Goal: Navigation & Orientation: Find specific page/section

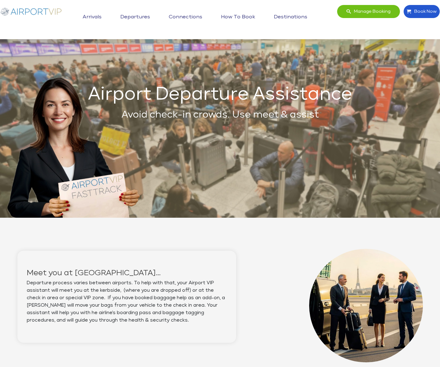
click at [189, 16] on link "Connections" at bounding box center [185, 17] width 37 height 16
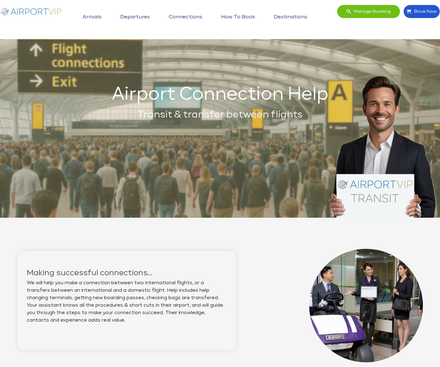
click at [244, 16] on link "How to book" at bounding box center [238, 17] width 37 height 16
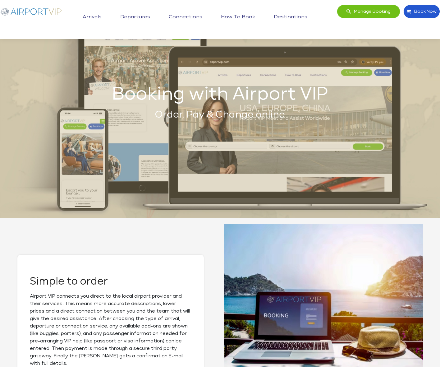
click at [293, 18] on link "Destinations" at bounding box center [290, 17] width 37 height 16
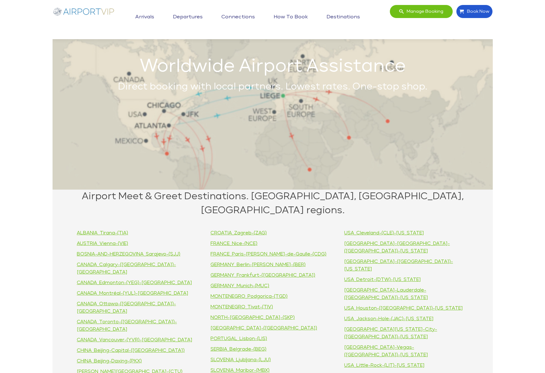
scroll to position [27, 0]
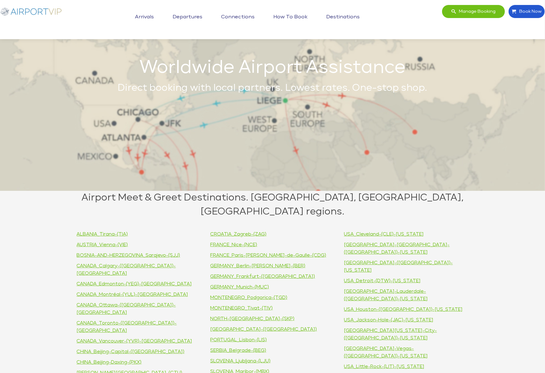
click at [50, 12] on img at bounding box center [31, 11] width 62 height 13
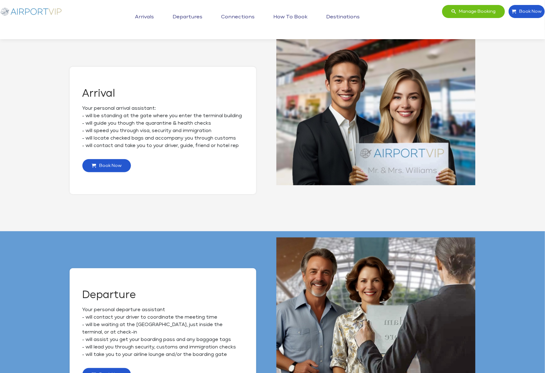
scroll to position [187, 0]
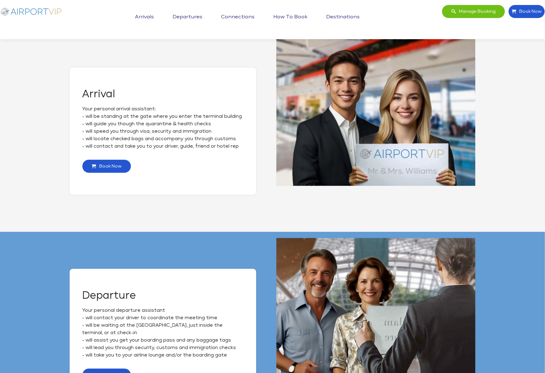
click at [145, 12] on link "Arrivals" at bounding box center [144, 17] width 22 height 16
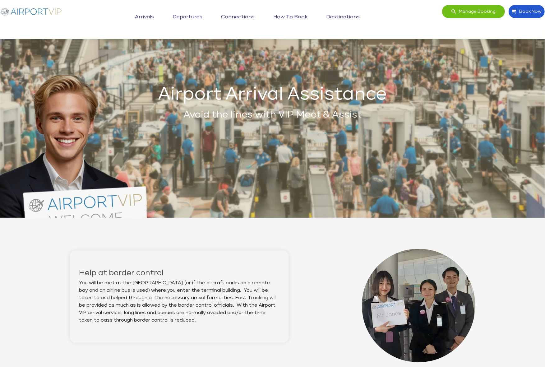
click at [290, 17] on link "How to book" at bounding box center [290, 17] width 37 height 16
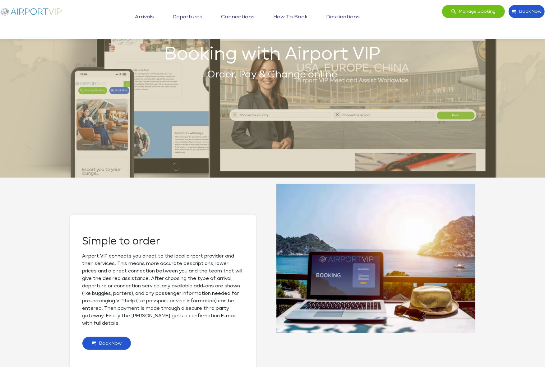
scroll to position [27, 0]
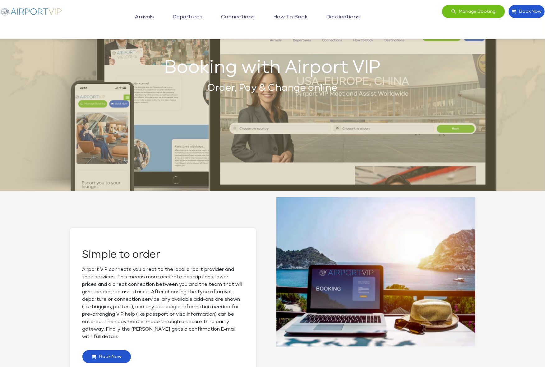
click at [350, 15] on link "Destinations" at bounding box center [343, 17] width 37 height 16
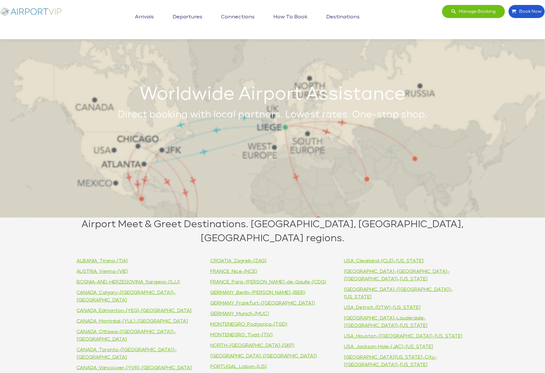
click at [293, 14] on link "How to book" at bounding box center [290, 17] width 37 height 16
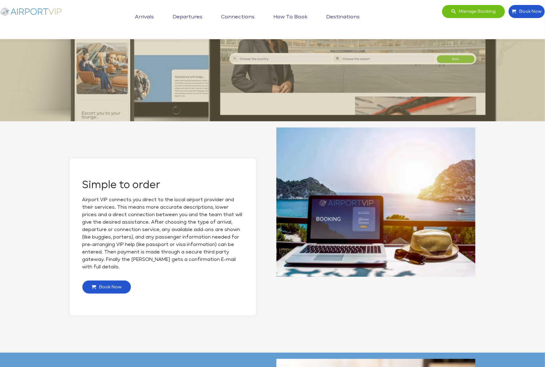
scroll to position [95, 0]
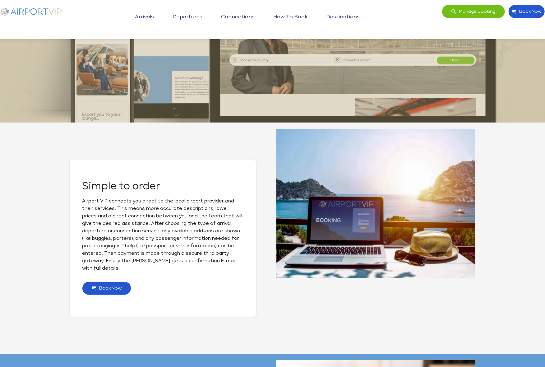
click at [292, 16] on link "How to book" at bounding box center [290, 17] width 37 height 16
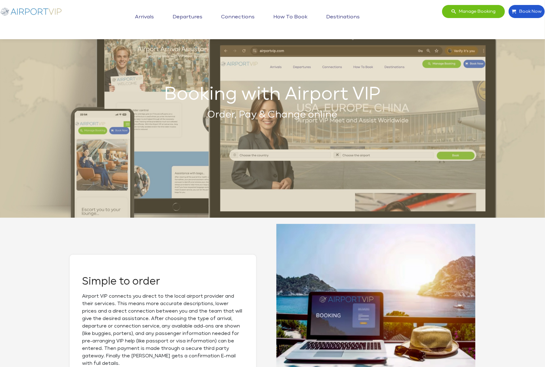
click at [232, 16] on link "Connections" at bounding box center [238, 17] width 37 height 16
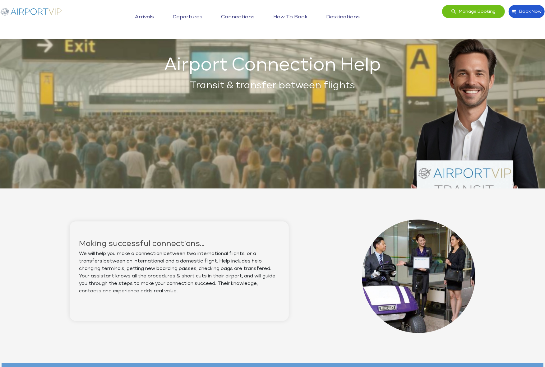
scroll to position [33, 0]
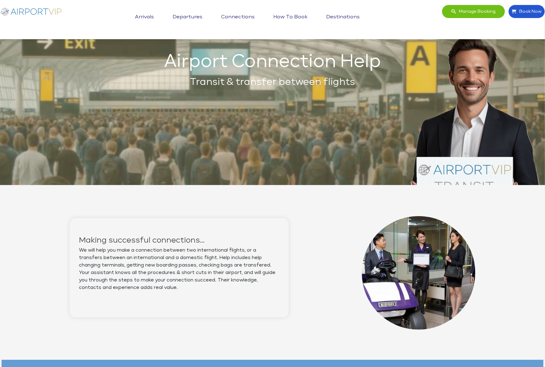
click at [148, 13] on link "Arrivals" at bounding box center [144, 17] width 22 height 16
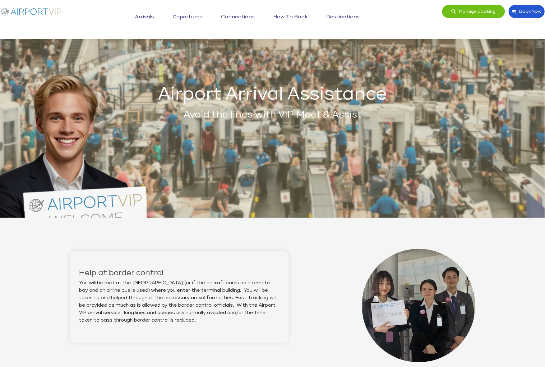
click at [188, 12] on link "Departures" at bounding box center [187, 17] width 33 height 16
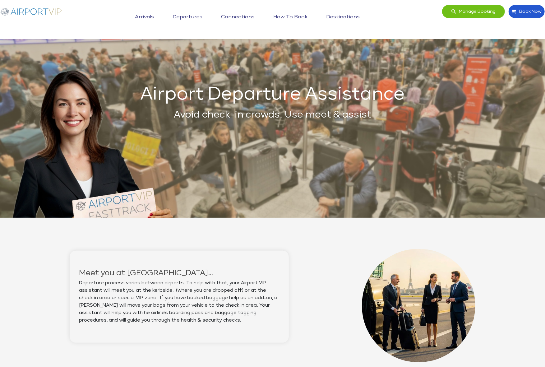
click at [228, 16] on link "Connections" at bounding box center [238, 17] width 37 height 16
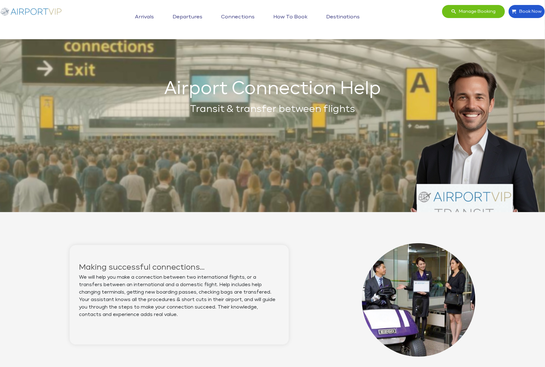
scroll to position [5, 0]
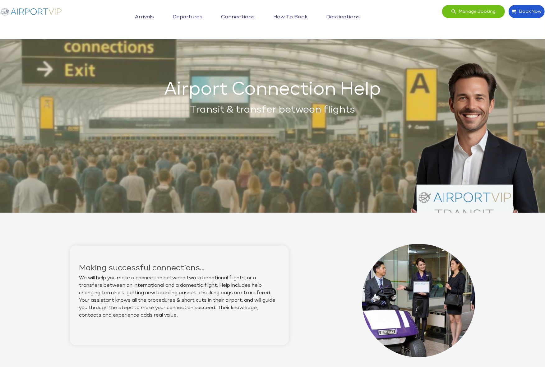
click at [285, 15] on link "How to book" at bounding box center [290, 17] width 37 height 16
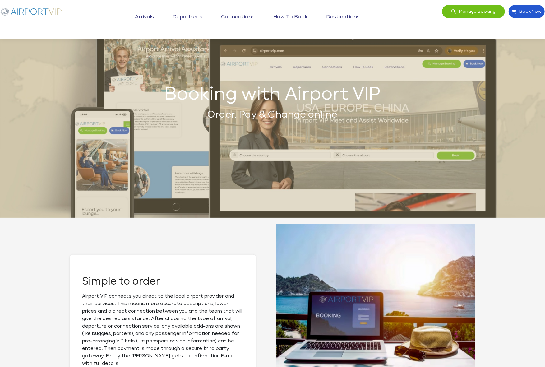
click at [337, 16] on link "Destinations" at bounding box center [343, 17] width 37 height 16
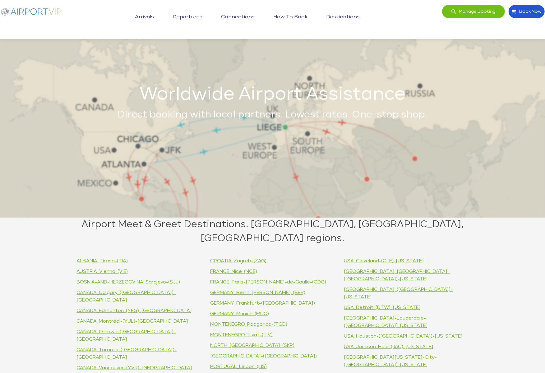
click at [294, 16] on link "How to book" at bounding box center [290, 17] width 37 height 16
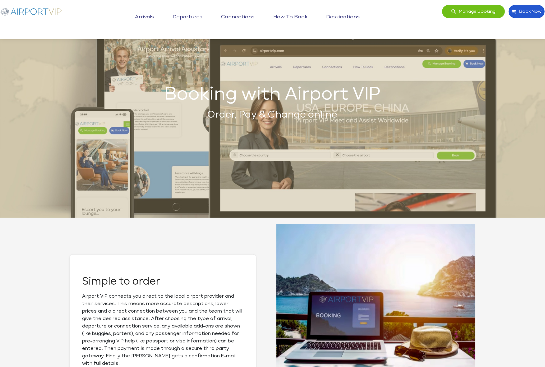
click at [241, 14] on link "Connections" at bounding box center [238, 17] width 37 height 16
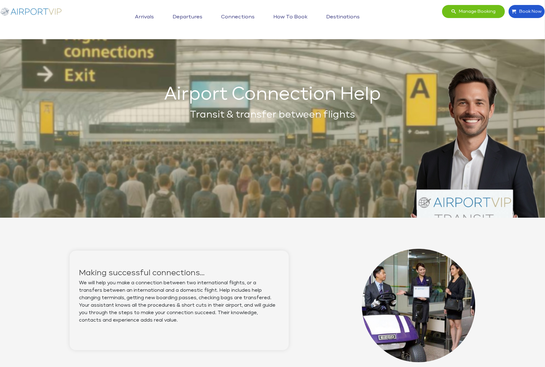
click at [186, 14] on link "Departures" at bounding box center [187, 17] width 33 height 16
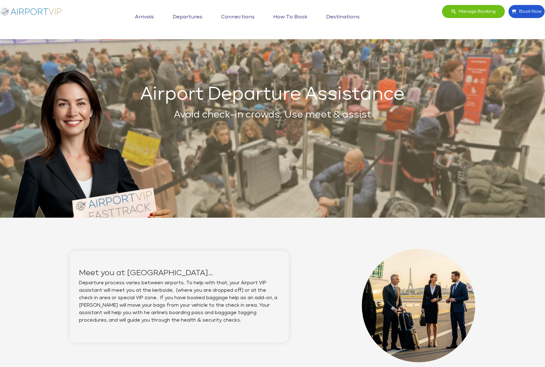
click at [146, 15] on link "Arrivals" at bounding box center [144, 17] width 22 height 16
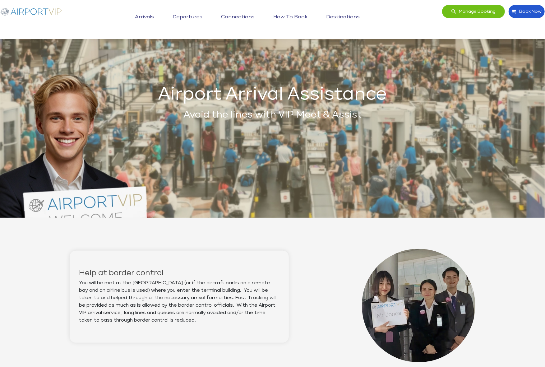
click at [190, 16] on link "Departures" at bounding box center [187, 17] width 33 height 16
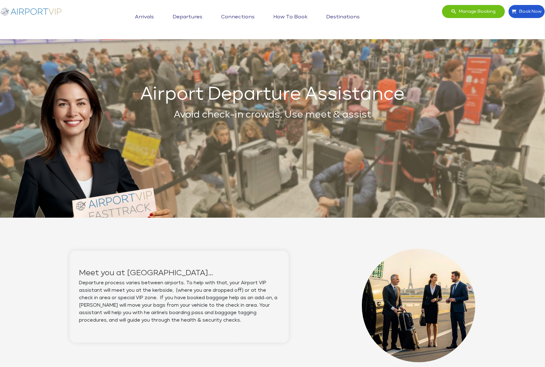
click at [235, 16] on link "Connections" at bounding box center [238, 17] width 37 height 16
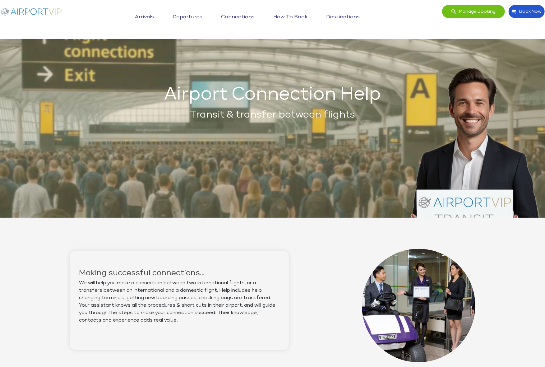
click at [292, 14] on link "How to book" at bounding box center [290, 17] width 37 height 16
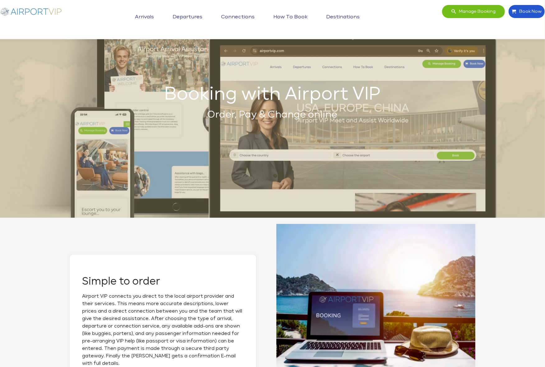
click at [237, 17] on link "Connections" at bounding box center [238, 17] width 37 height 16
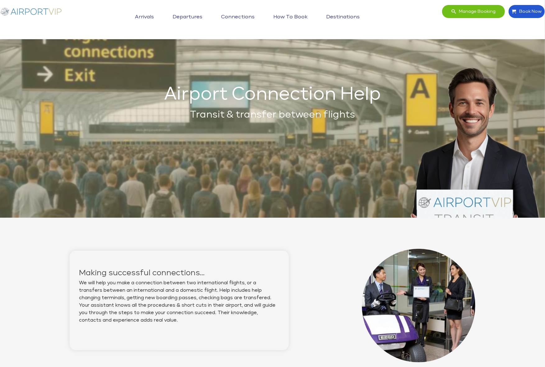
click at [44, 12] on img at bounding box center [31, 11] width 62 height 13
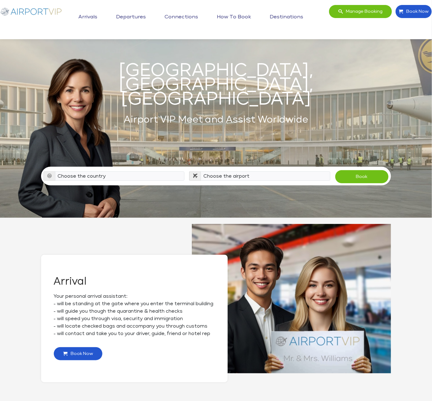
click at [39, 10] on img at bounding box center [31, 11] width 62 height 13
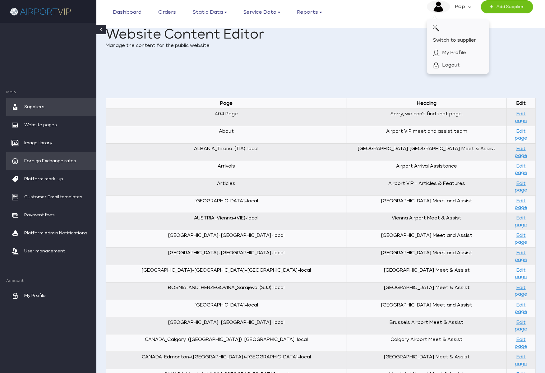
scroll to position [14, 0]
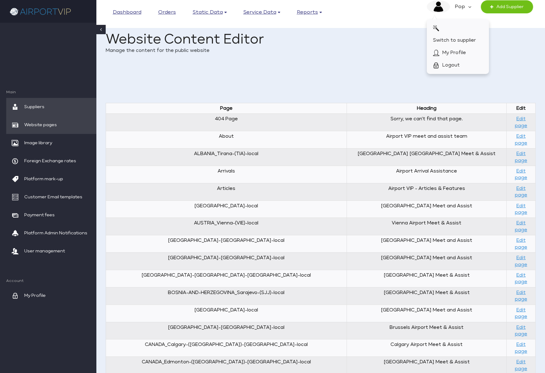
click at [44, 119] on span "Website pages" at bounding box center [40, 125] width 33 height 18
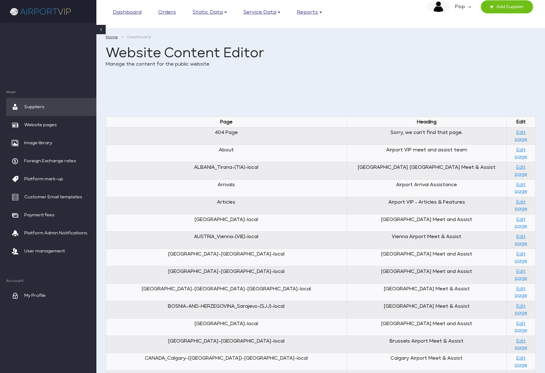
click at [466, 7] on em "Pop" at bounding box center [459, 6] width 18 height 13
click at [505, 59] on h1 "Website Content Editor" at bounding box center [321, 54] width 430 height 14
click at [505, 70] on div "Home Dashboard Website Content Editor Manage the content for the public website" at bounding box center [321, 60] width 430 height 53
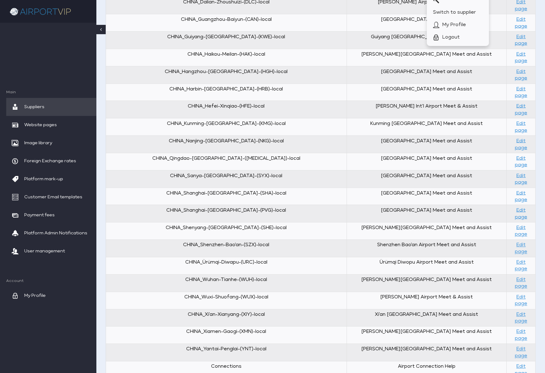
scroll to position [584, 0]
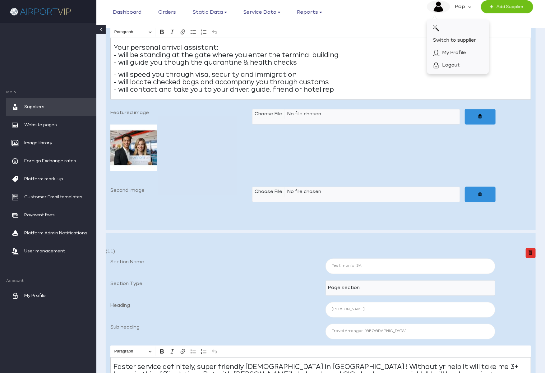
scroll to position [3824, 0]
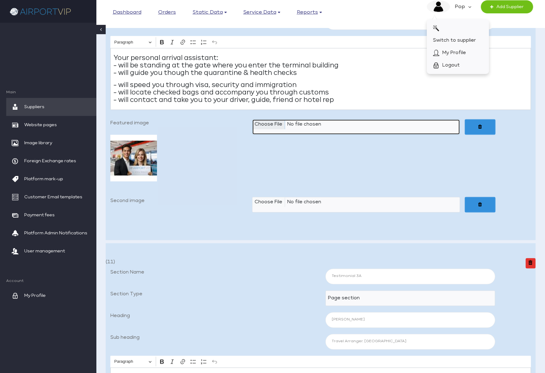
click at [274, 125] on input "Featured image" at bounding box center [356, 127] width 208 height 16
type input "C:\fakepath\Airport VIP_01b Arrivals 640x480_JPEG2.jpg"
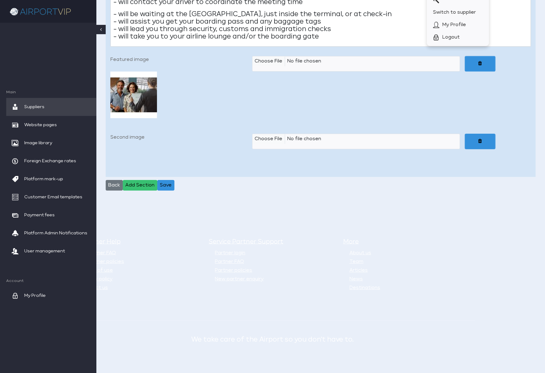
scroll to position [6234, 0]
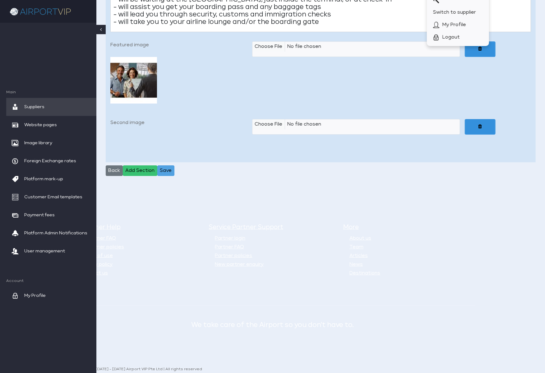
click at [169, 165] on button "Save" at bounding box center [165, 170] width 17 height 11
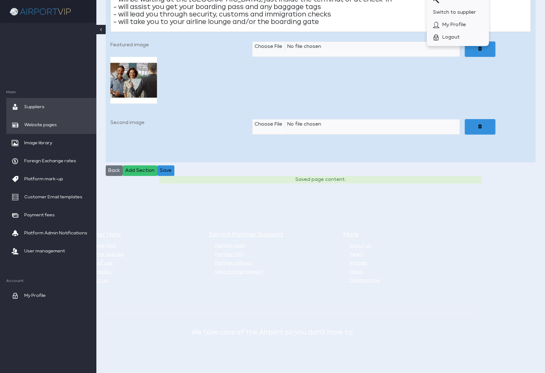
click at [49, 123] on span "Website pages" at bounding box center [40, 125] width 33 height 18
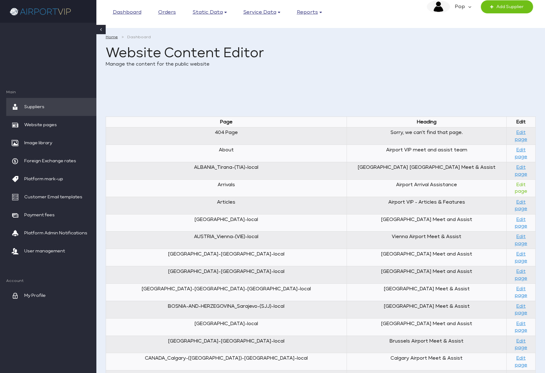
click at [515, 183] on link "Edit page" at bounding box center [521, 188] width 12 height 11
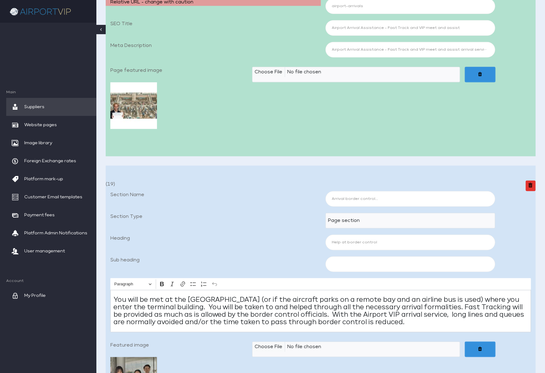
scroll to position [232, 0]
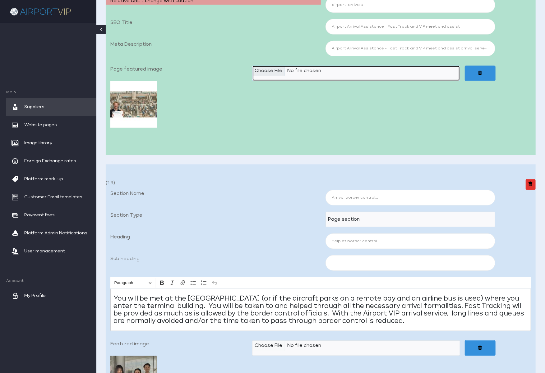
click at [273, 73] on input "Page featured image" at bounding box center [356, 74] width 208 height 16
type input "C:\fakepath\Airport VIP_02a Arrivals 1920x1080_JPEG2.jpg"
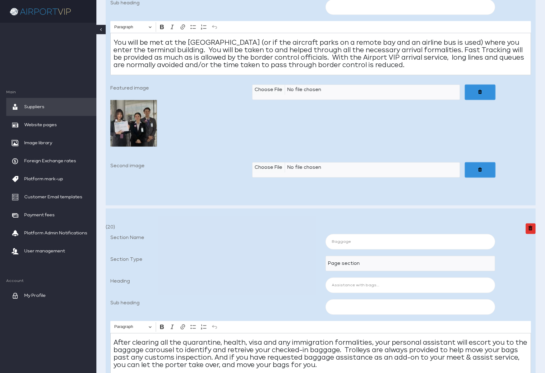
scroll to position [496, 0]
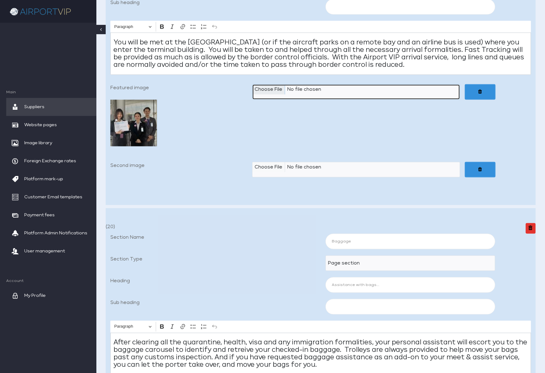
click at [273, 100] on input "Featured image" at bounding box center [356, 92] width 208 height 16
type input "C:\fakepath\Airport VIP_02b Help At Border Control 600x600_JPEG2.jpg"
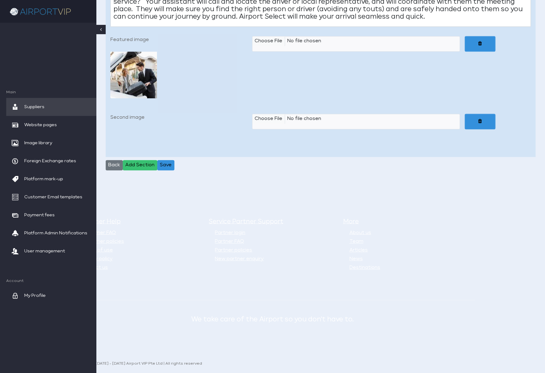
scroll to position [1166, 0]
click at [167, 165] on button "Save" at bounding box center [165, 165] width 17 height 11
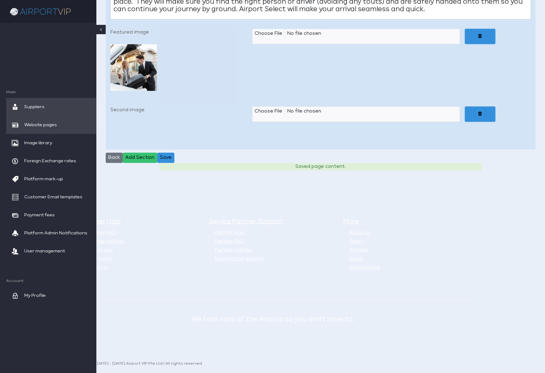
click at [41, 122] on span "Website pages" at bounding box center [40, 125] width 33 height 18
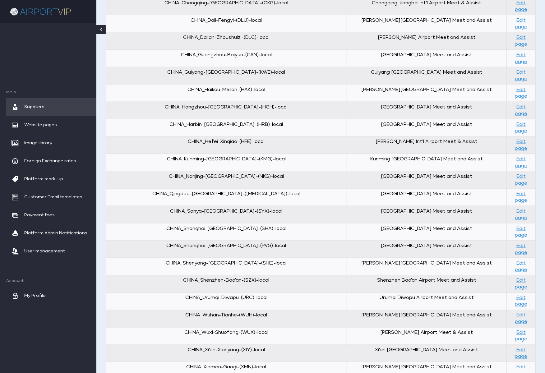
scroll to position [631, 0]
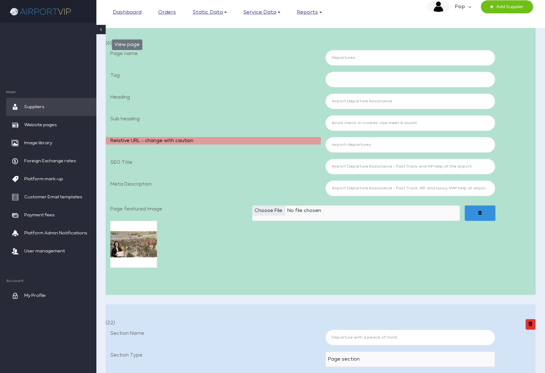
scroll to position [90, 0]
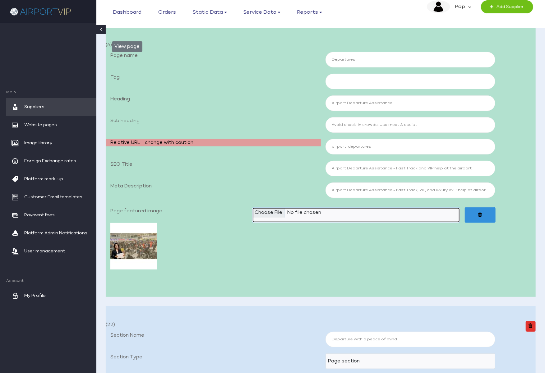
click at [279, 213] on input "Page featured image" at bounding box center [356, 215] width 208 height 16
type input "C:\fakepath\Airport VIP_03a Departures 1920x1080_JPEG2.jpg"
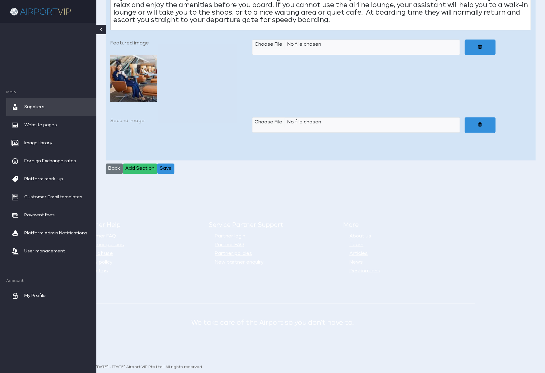
scroll to position [1158, 0]
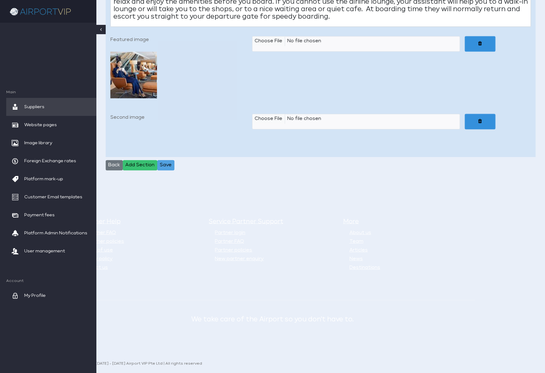
click at [171, 165] on button "Save" at bounding box center [165, 165] width 17 height 11
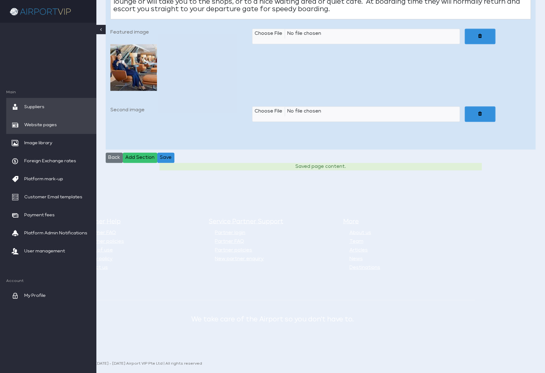
click at [45, 121] on span "Website pages" at bounding box center [40, 125] width 33 height 18
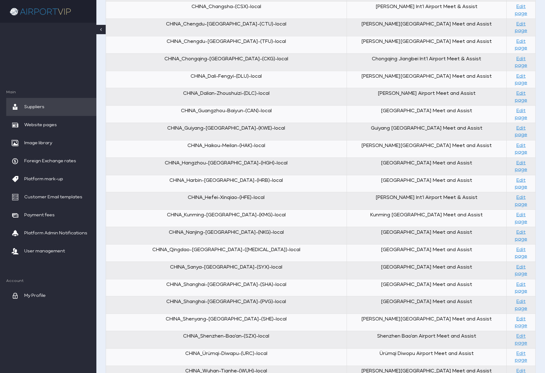
scroll to position [491, 0]
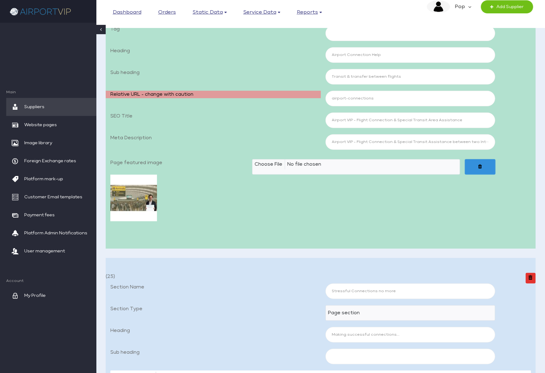
scroll to position [122, 0]
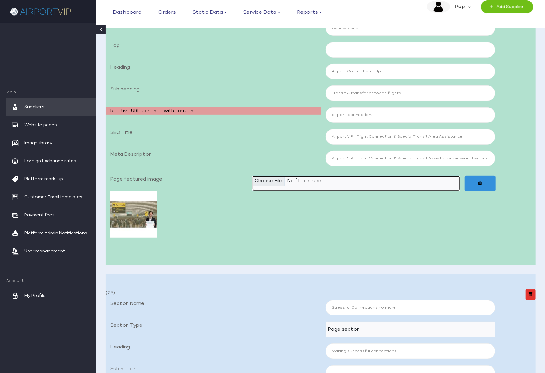
click at [273, 181] on input "Page featured image" at bounding box center [356, 184] width 208 height 16
type input "C:\fakepath\Airport VIP_04a Connections 1920x1080_JPEG2.jpg"
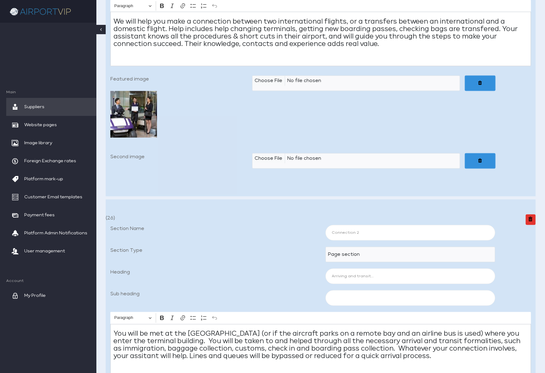
scroll to position [532, 0]
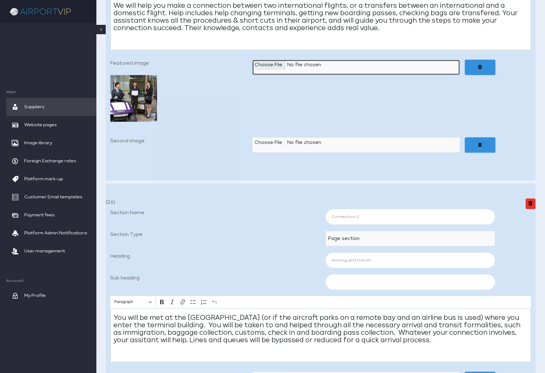
click at [266, 75] on input "Featured image" at bounding box center [356, 68] width 208 height 16
type input "C:\fakepath\Airport VIP_04b Making Successful Connections 600x600_JPEG2.jpg"
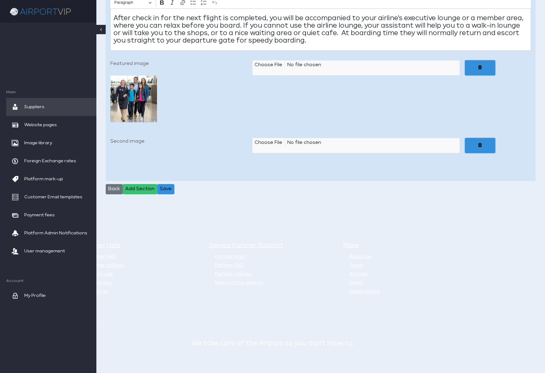
scroll to position [1190, 0]
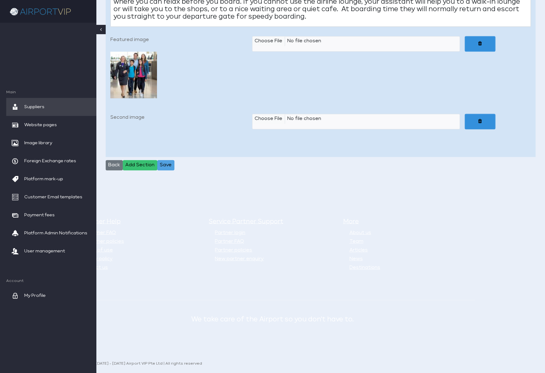
click at [170, 166] on button "Save" at bounding box center [165, 165] width 17 height 11
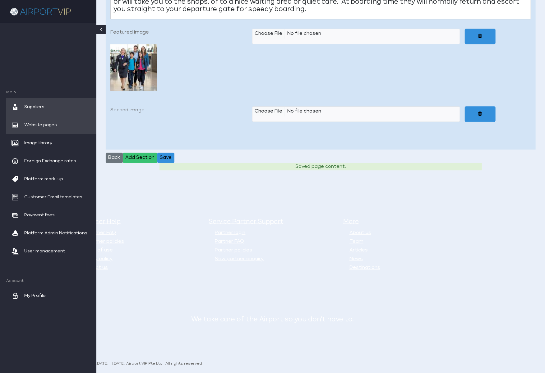
click at [44, 123] on span "Website pages" at bounding box center [40, 125] width 33 height 18
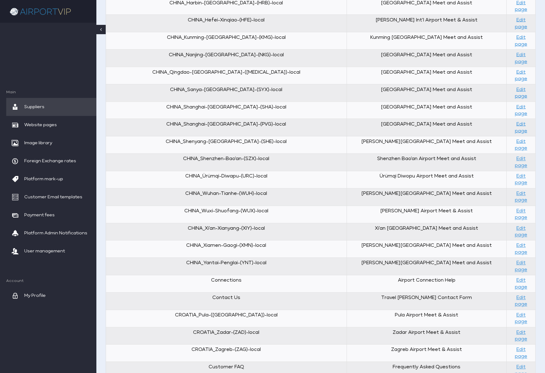
scroll to position [674, 0]
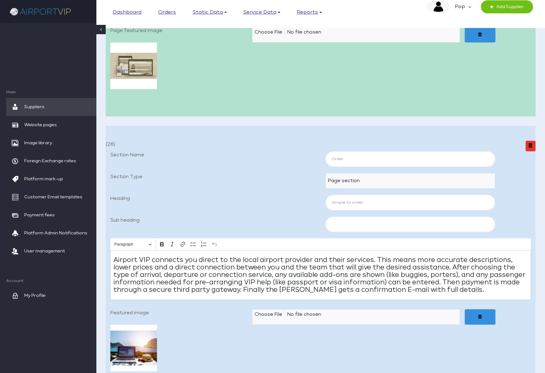
scroll to position [129, 0]
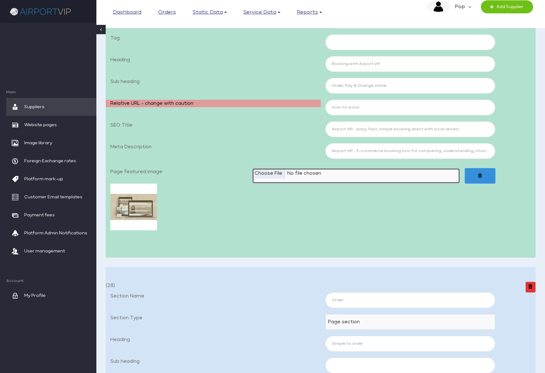
click at [275, 174] on input "Page featured image" at bounding box center [356, 176] width 208 height 16
type input "C:\fakepath\Airport VIP_05a How To Book4 1920x1080_JPEG.jpg"
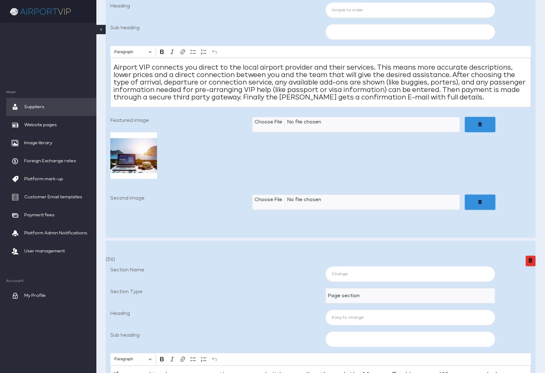
scroll to position [471, 0]
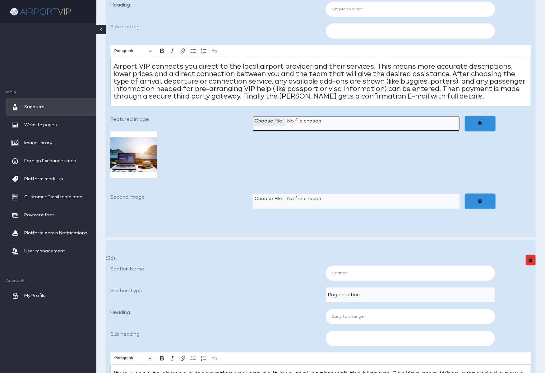
click at [269, 132] on input "Featured image" at bounding box center [356, 124] width 208 height 16
type input "C:\fakepath\Airport VIP_05b Simple To Order 640x480_JPEG2.jpg"
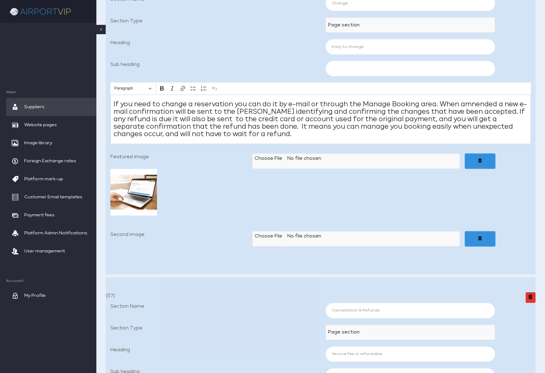
scroll to position [752, 0]
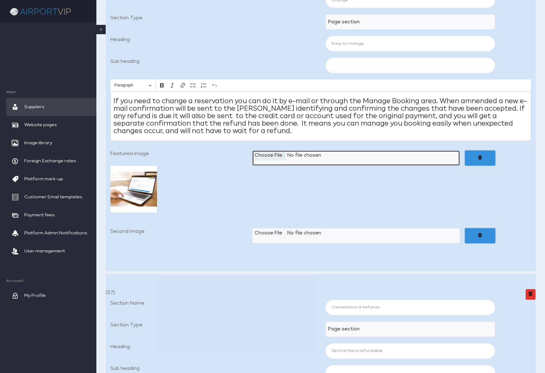
click at [267, 166] on input "Featured image" at bounding box center [356, 159] width 208 height 16
type input "C:\fakepath\Airport VIP_05c Easy To Change 640x480_JPEG2.jpg"
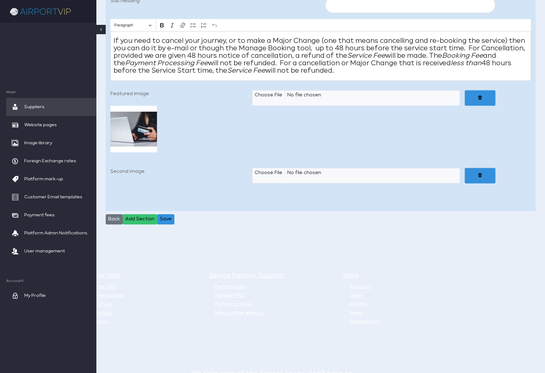
scroll to position [1195, 0]
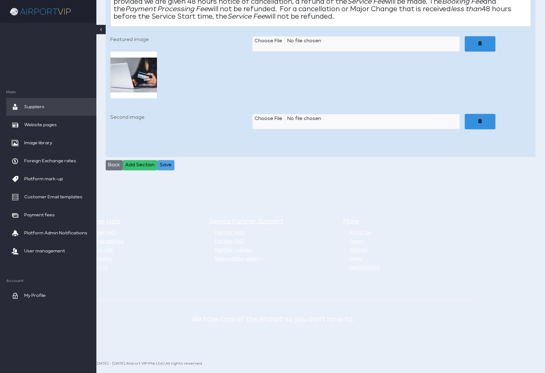
click at [167, 163] on button "Save" at bounding box center [165, 165] width 17 height 11
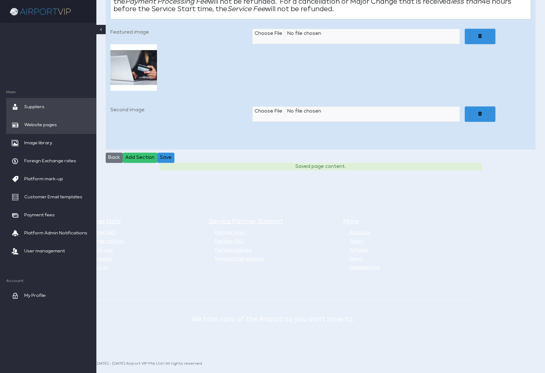
click at [46, 124] on span "Website pages" at bounding box center [40, 125] width 33 height 18
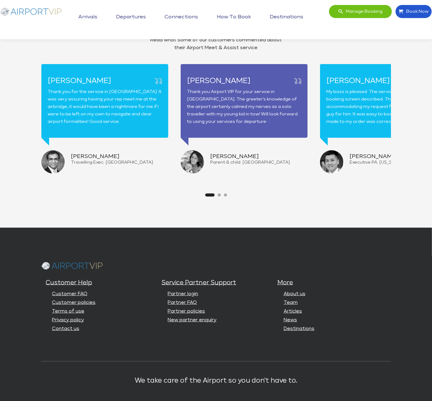
scroll to position [1448, 0]
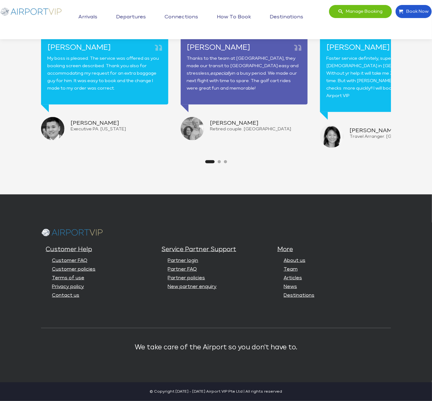
click at [94, 16] on link "Arrivals" at bounding box center [88, 17] width 22 height 16
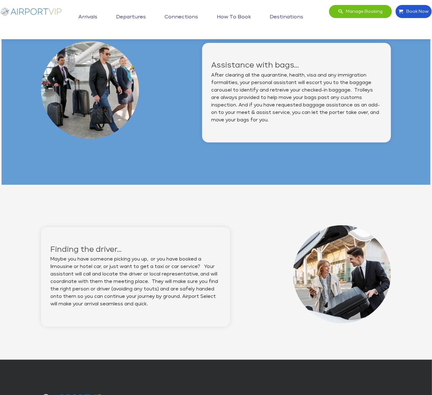
scroll to position [541, 0]
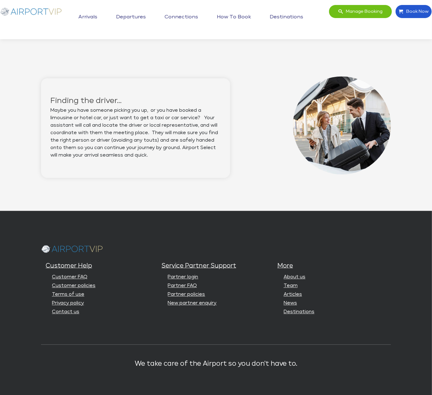
click at [127, 15] on link "Departures" at bounding box center [130, 17] width 33 height 16
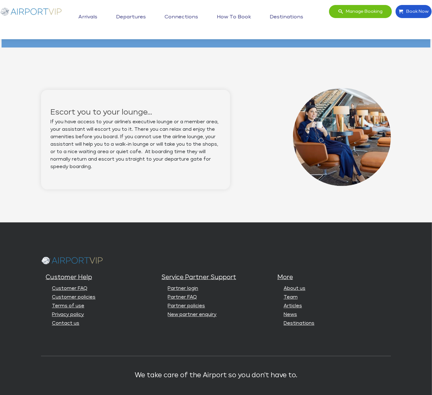
scroll to position [541, 0]
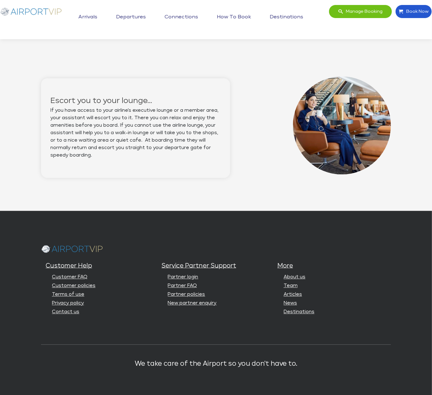
click at [171, 14] on link "Connections" at bounding box center [181, 17] width 37 height 16
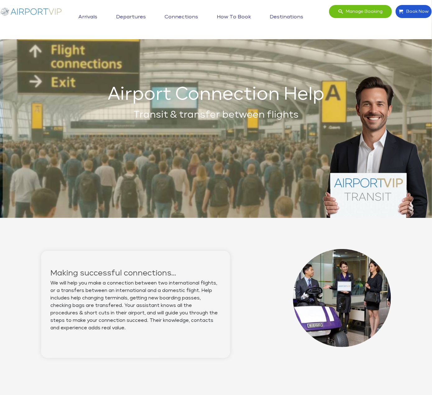
click at [138, 12] on link "Departures" at bounding box center [130, 17] width 33 height 16
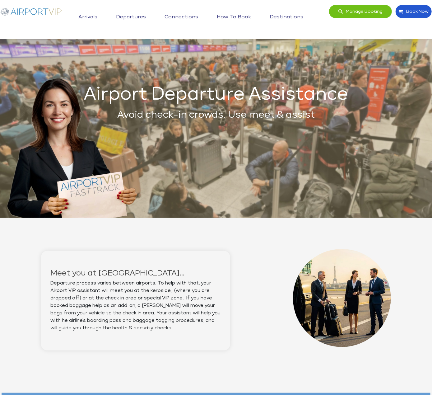
click at [179, 18] on link "Connections" at bounding box center [181, 17] width 37 height 16
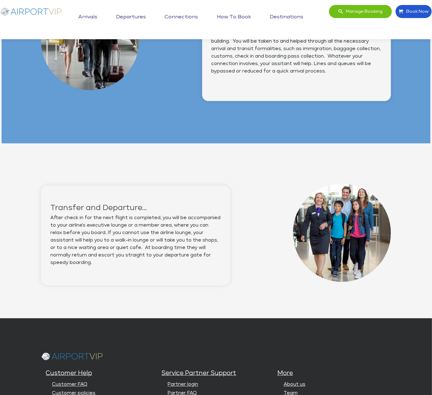
scroll to position [555, 0]
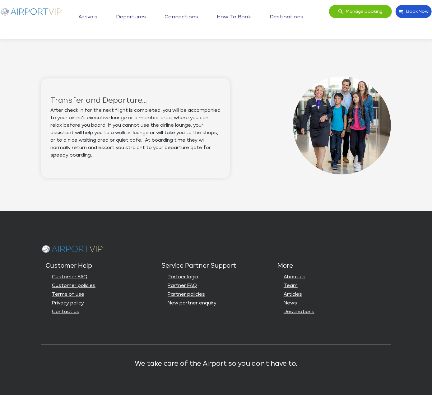
click at [240, 16] on link "How to book" at bounding box center [233, 17] width 37 height 16
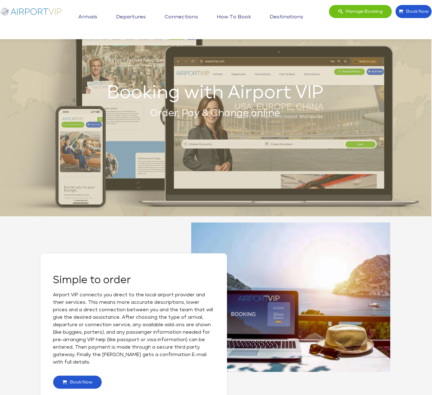
scroll to position [0, 1]
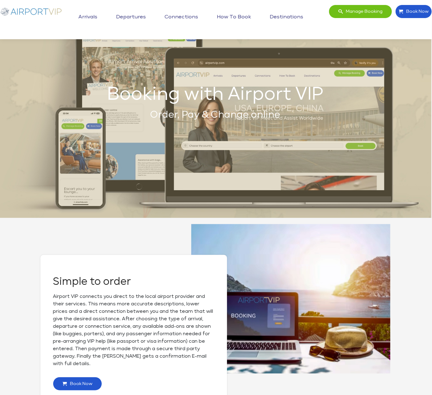
click at [289, 14] on link "Destinations" at bounding box center [286, 17] width 37 height 16
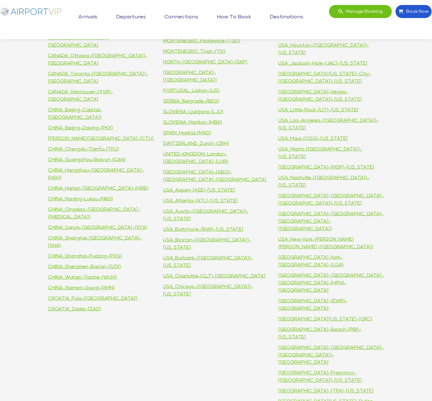
scroll to position [367, 0]
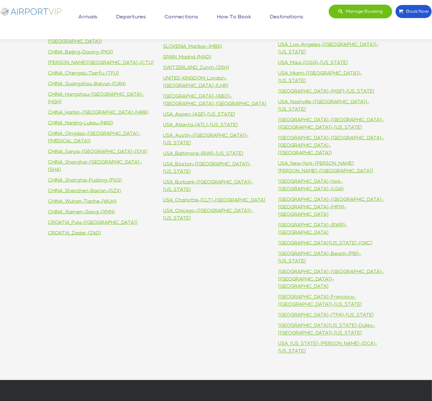
click at [360, 15] on span "Manage booking" at bounding box center [363, 11] width 40 height 13
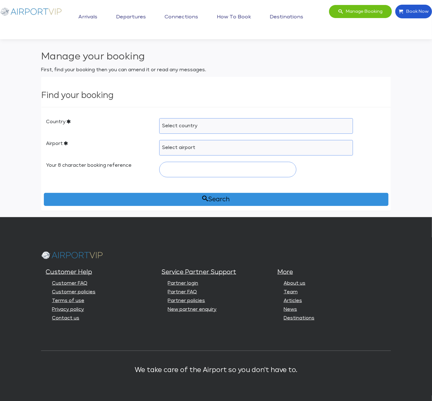
click at [411, 14] on span "Book Now" at bounding box center [416, 11] width 26 height 13
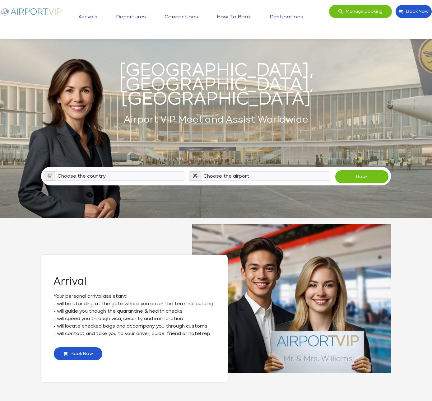
scroll to position [92, 0]
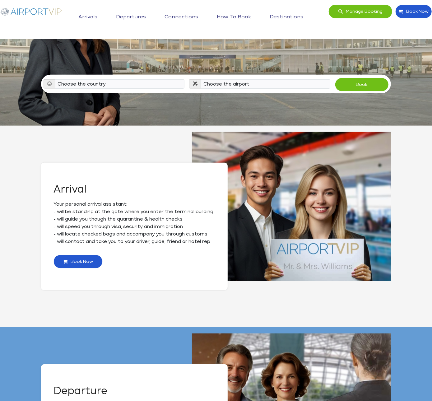
click at [382, 11] on span "Manage booking" at bounding box center [363, 11] width 40 height 13
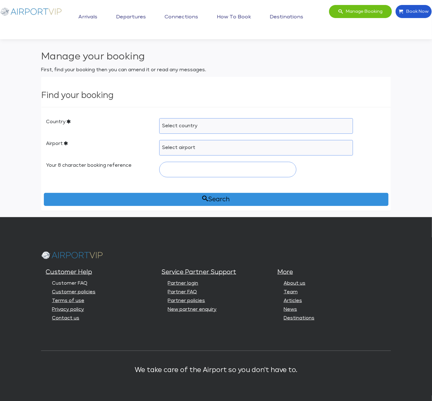
click at [52, 283] on link "Customer FAQ" at bounding box center [69, 283] width 35 height 5
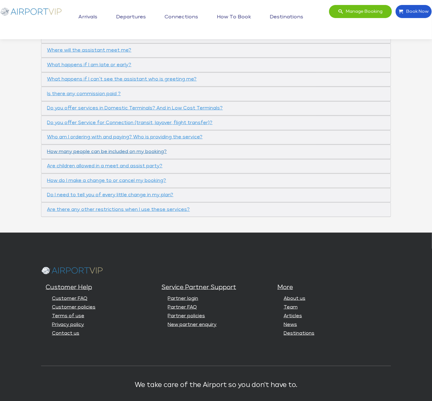
scroll to position [352, 0]
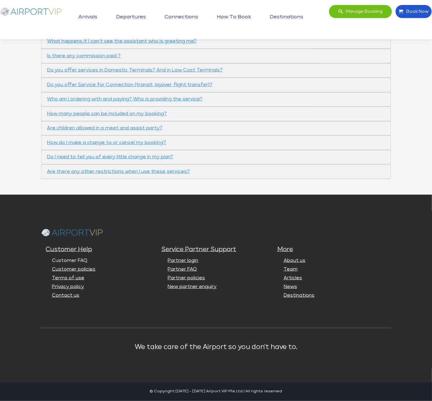
click at [52, 260] on link "Customer FAQ" at bounding box center [69, 260] width 35 height 5
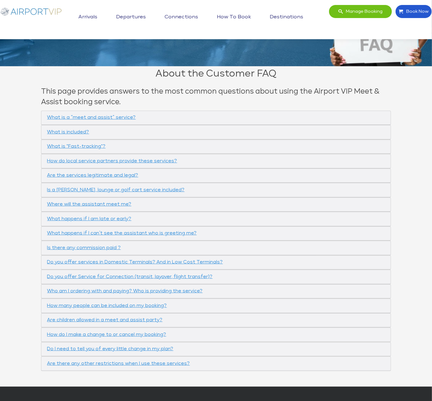
scroll to position [352, 0]
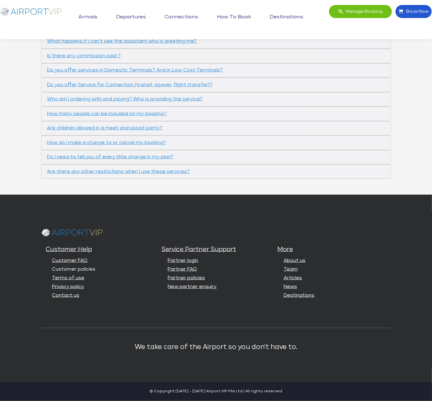
click at [52, 269] on link "Customer policies" at bounding box center [74, 269] width 44 height 5
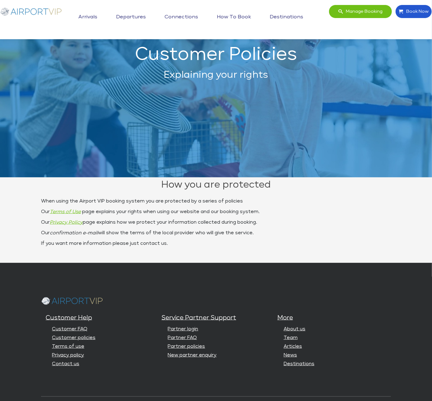
scroll to position [108, 0]
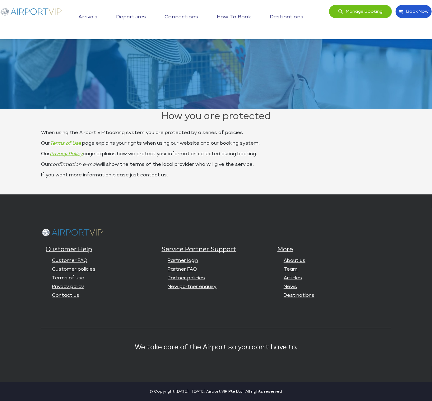
click at [52, 279] on link "Terms of use" at bounding box center [68, 278] width 32 height 5
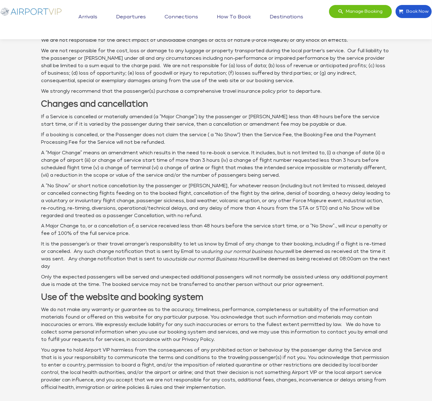
scroll to position [574, 0]
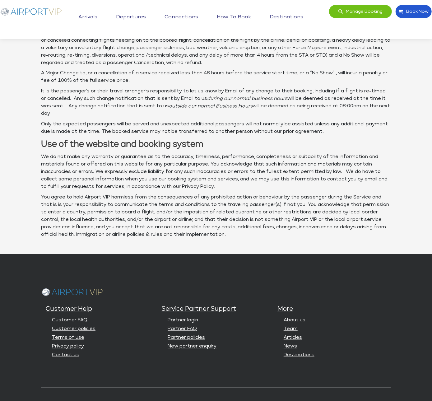
click at [52, 318] on link "Customer FAQ" at bounding box center [69, 320] width 35 height 5
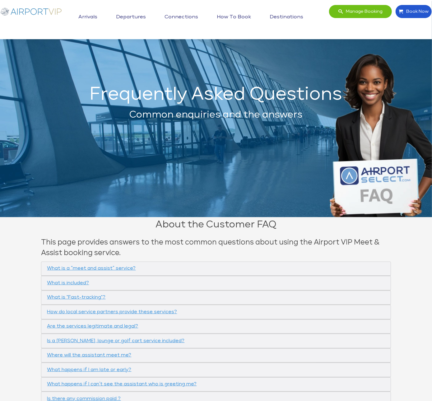
click at [258, 194] on div "Frequently Asked Questions Common enquiries and the answers" at bounding box center [216, 109] width 432 height 218
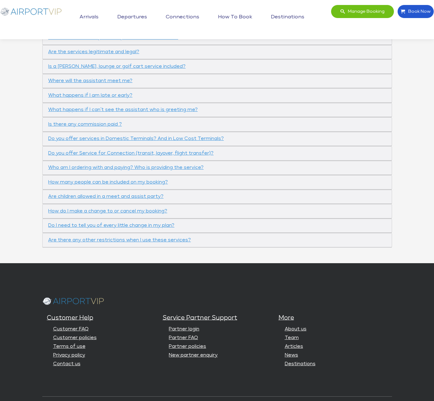
scroll to position [352, 0]
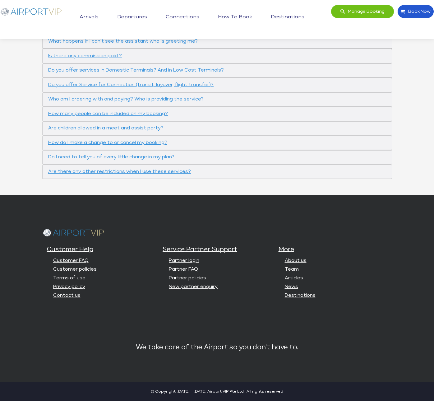
click at [53, 269] on link "Customer policies" at bounding box center [75, 269] width 44 height 5
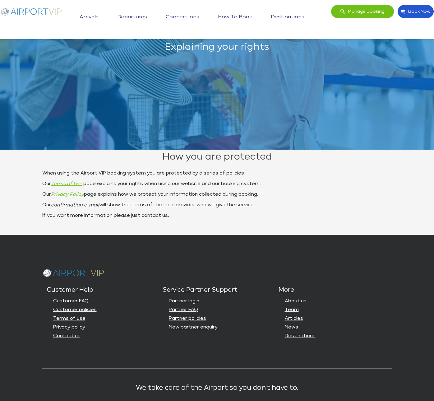
scroll to position [108, 0]
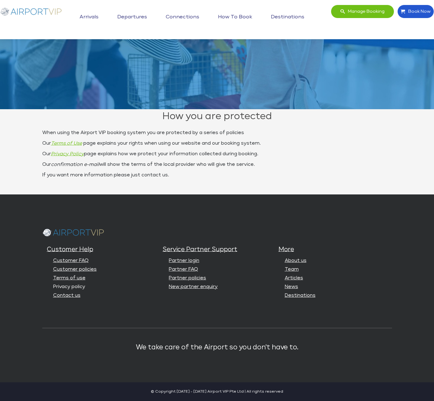
click at [54, 288] on link "Privacy policy" at bounding box center [69, 286] width 32 height 5
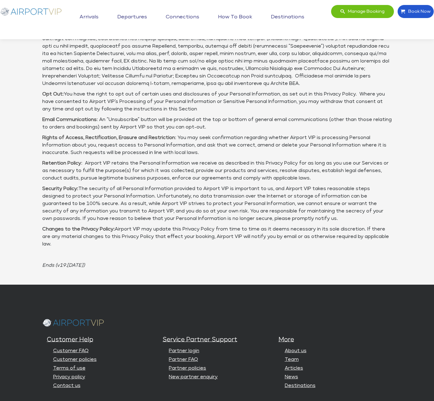
scroll to position [336, 0]
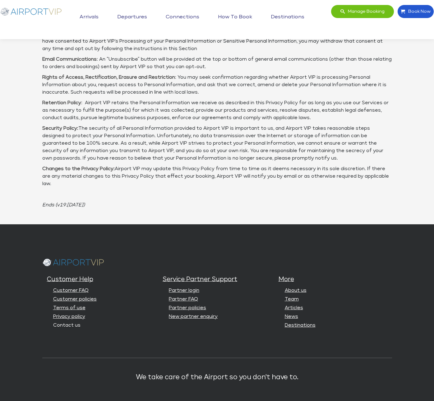
click at [53, 323] on link "Contact us" at bounding box center [66, 325] width 27 height 5
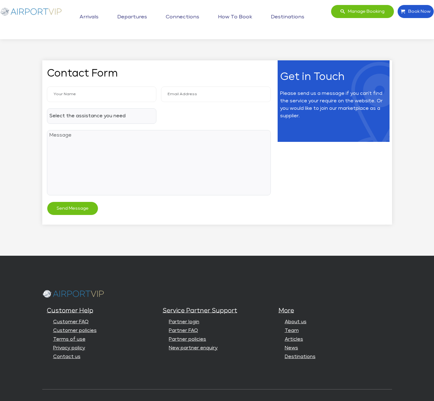
scroll to position [296, 0]
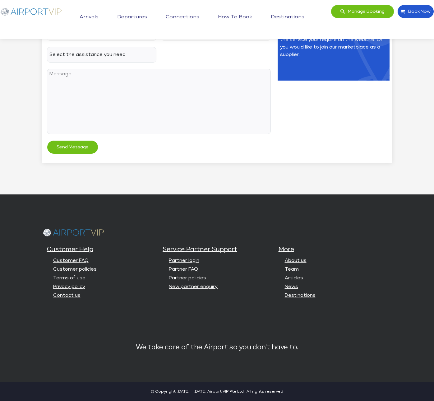
click at [178, 268] on link "Partner FAQ" at bounding box center [183, 269] width 29 height 5
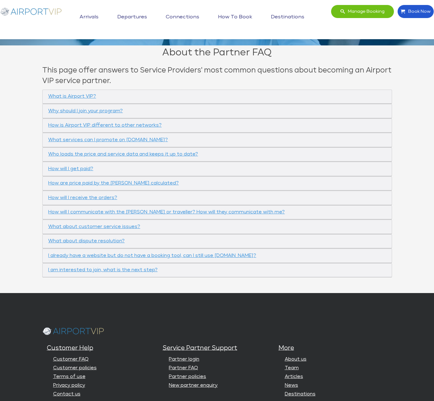
scroll to position [269, 0]
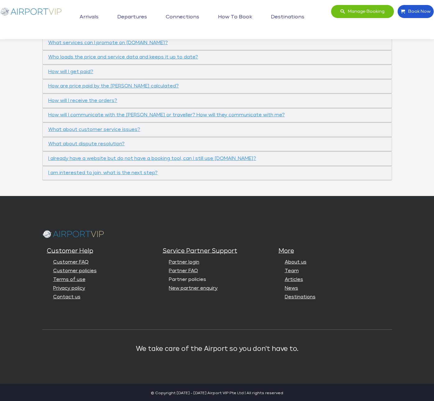
click at [193, 282] on link "Partner policies" at bounding box center [187, 279] width 37 height 5
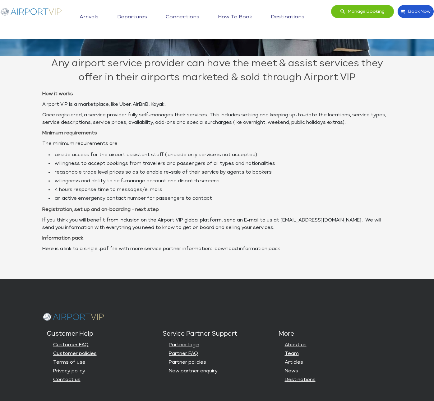
scroll to position [245, 0]
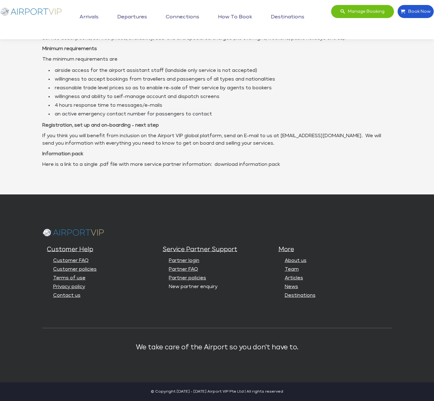
click at [191, 287] on link "New partner enquiry" at bounding box center [193, 286] width 49 height 5
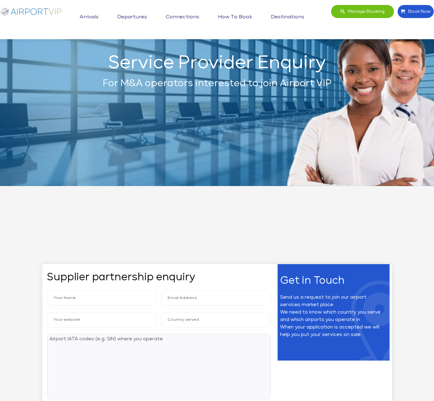
scroll to position [390, 0]
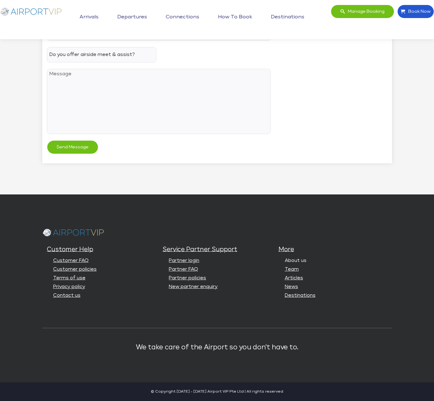
click at [307, 260] on link "About us" at bounding box center [296, 260] width 22 height 5
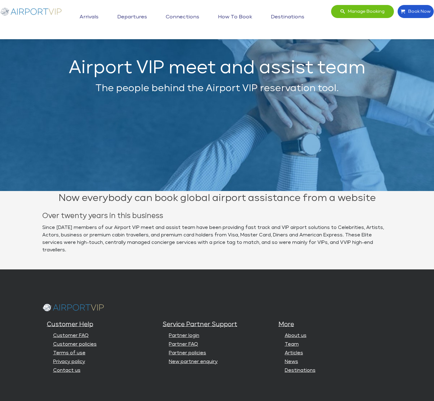
scroll to position [94, 0]
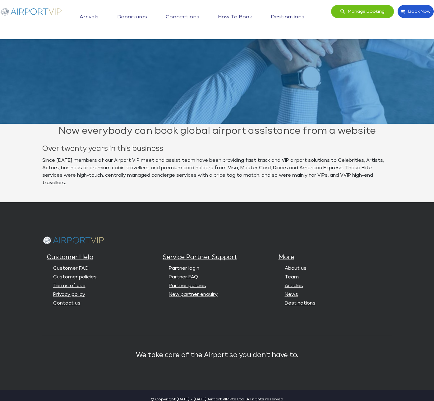
click at [299, 275] on link "Team" at bounding box center [292, 277] width 14 height 5
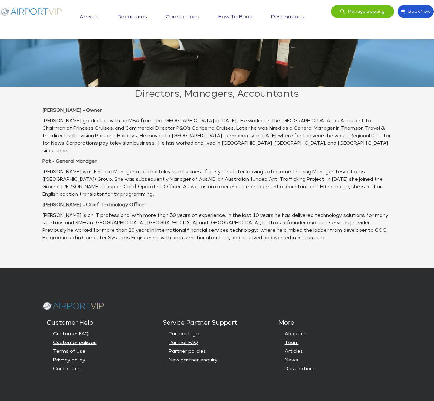
scroll to position [174, 0]
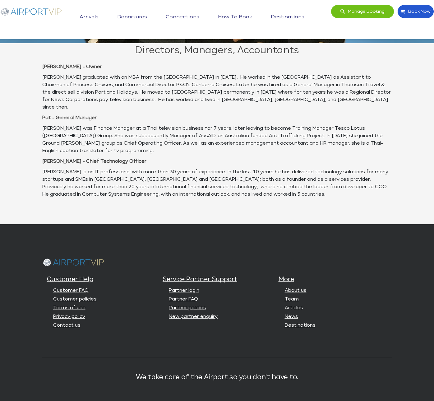
click at [303, 305] on link "Articles" at bounding box center [294, 307] width 18 height 5
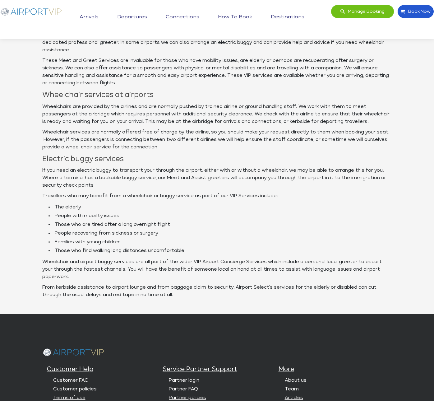
scroll to position [523, 0]
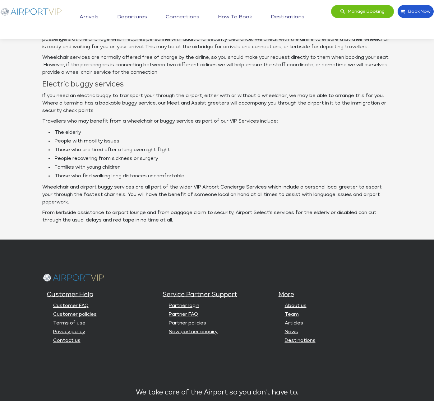
click at [303, 321] on link "Articles" at bounding box center [294, 323] width 18 height 5
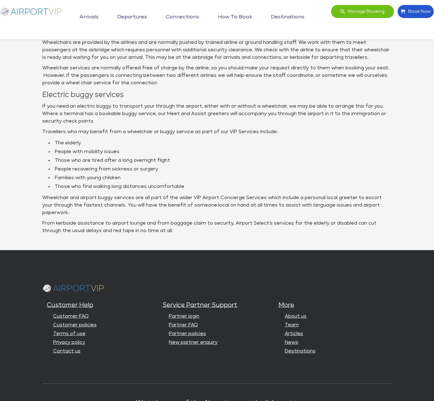
scroll to position [523, 0]
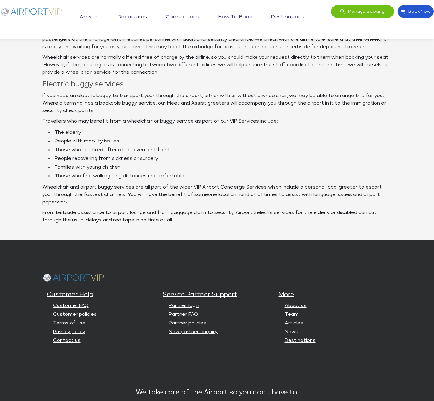
click at [298, 329] on link "News" at bounding box center [291, 331] width 13 height 5
